Goal: Information Seeking & Learning: Find specific fact

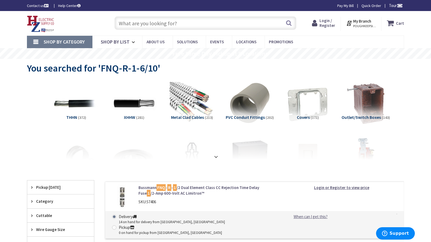
type input "Winterberry Ridge, Midlothian, VA 23112, USA"
